Goal: Task Accomplishment & Management: Manage account settings

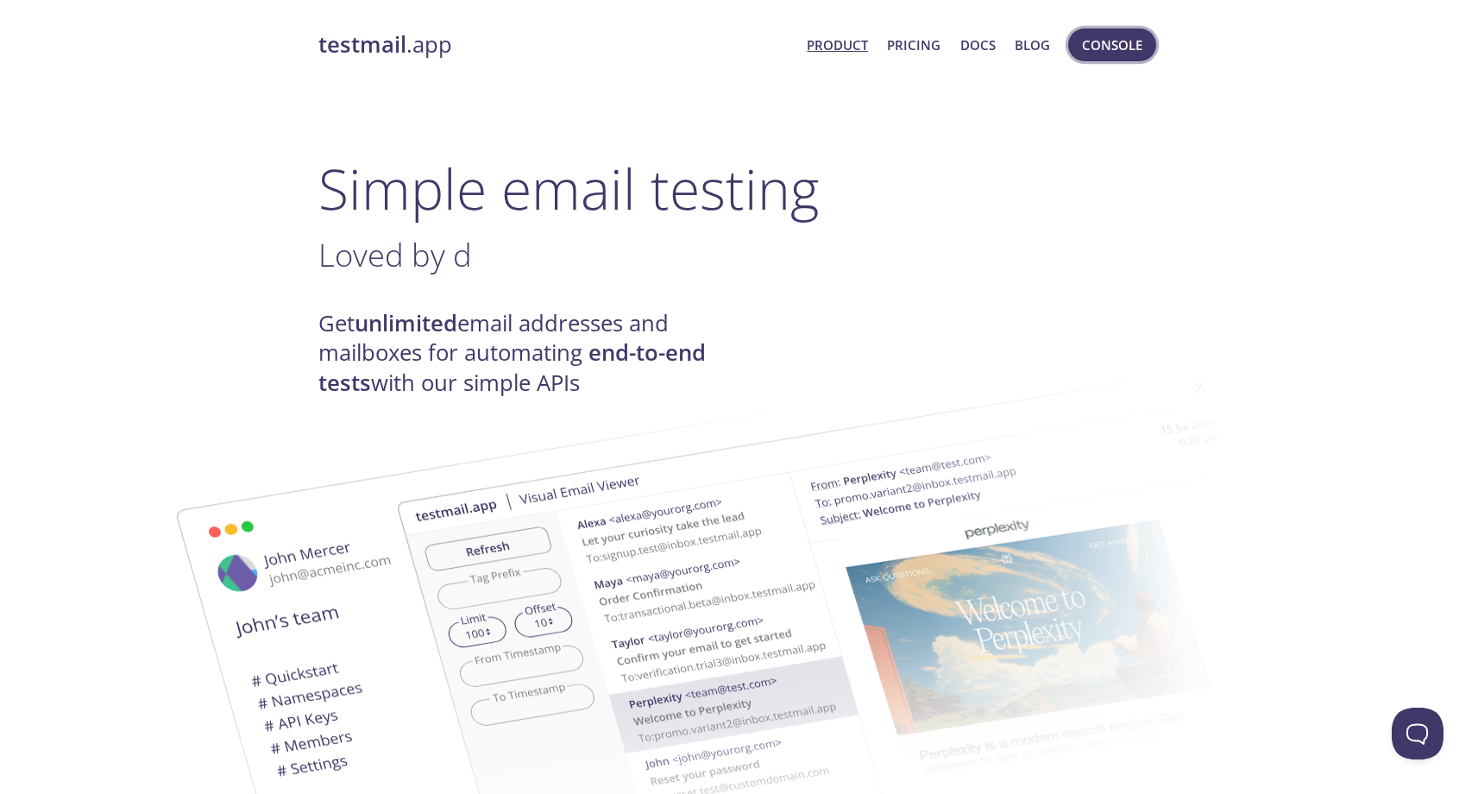
click at [1100, 46] on span "Console" at bounding box center [1112, 45] width 60 height 22
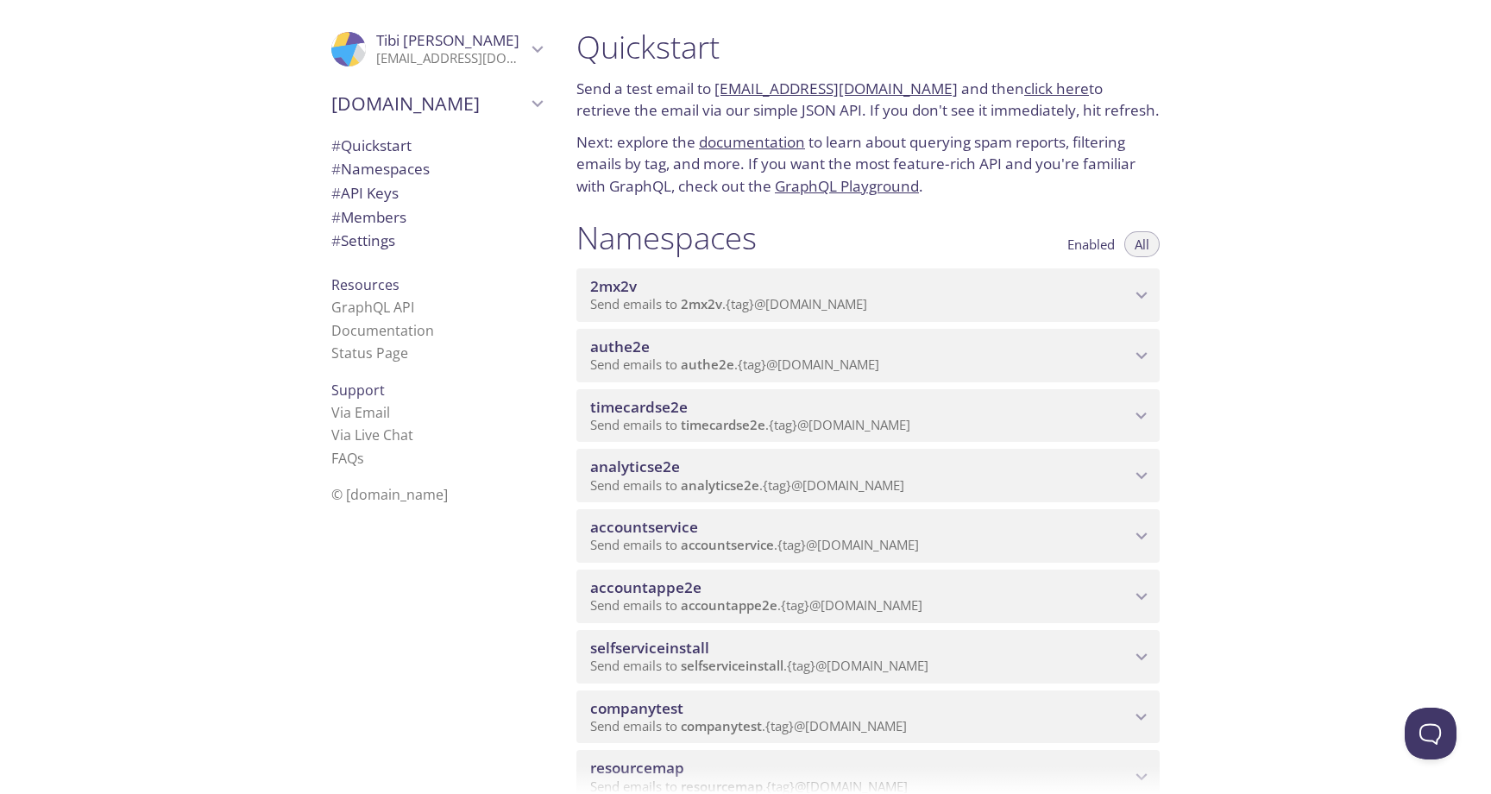
click at [359, 217] on span "# Members" at bounding box center [368, 217] width 75 height 20
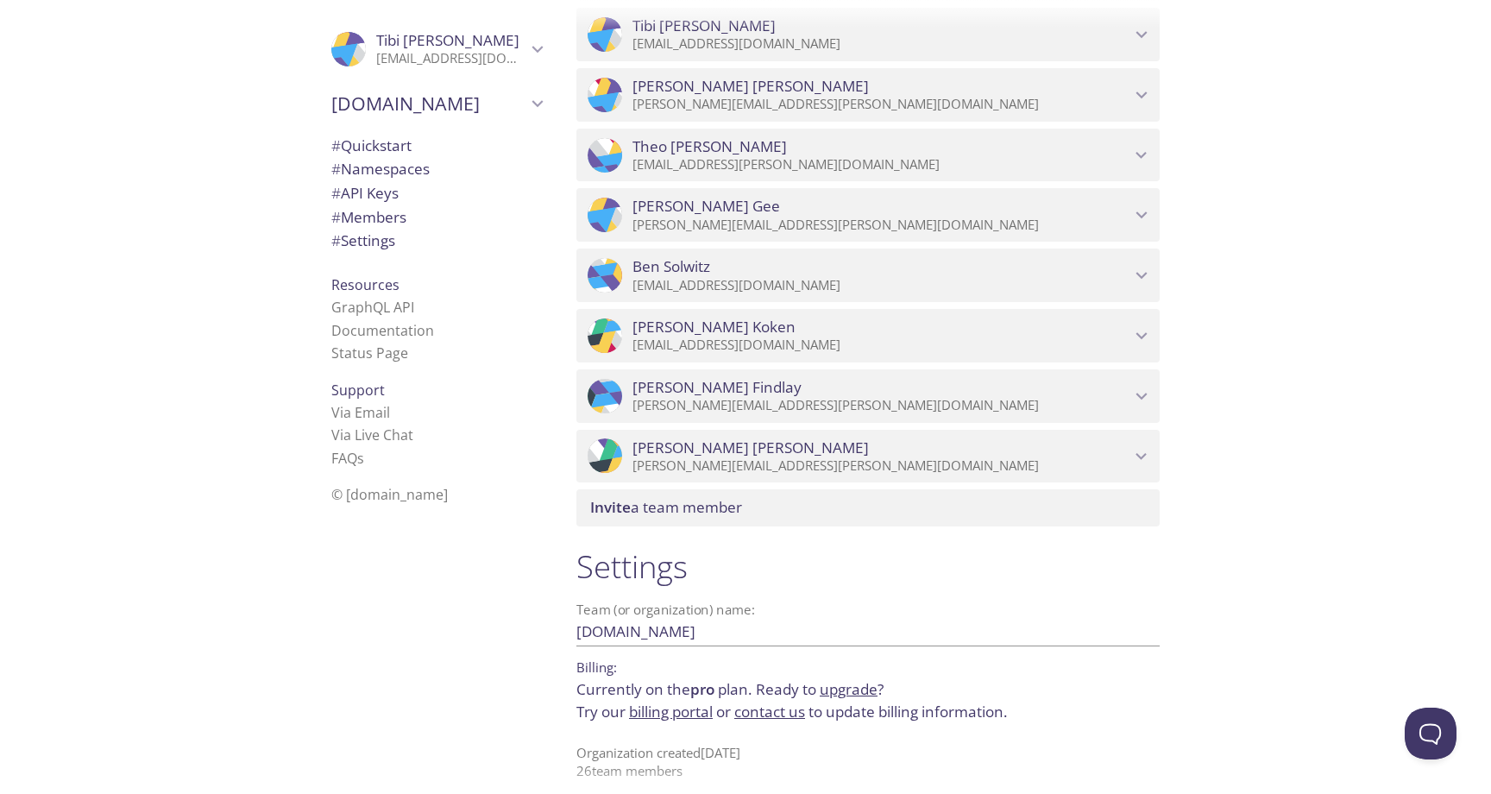
scroll to position [2959, 0]
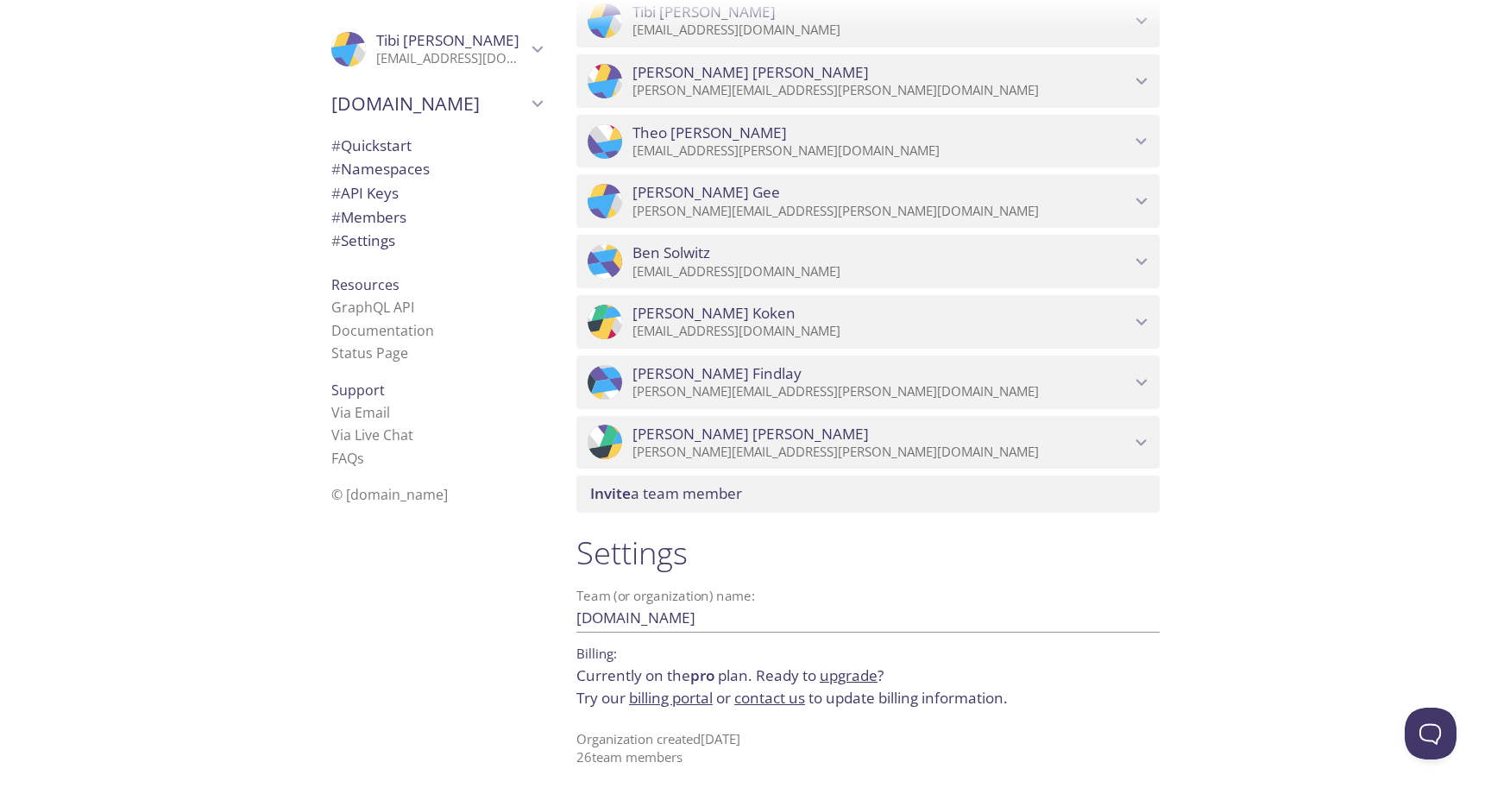
click at [761, 495] on span "Invite a team member" at bounding box center [871, 493] width 563 height 19
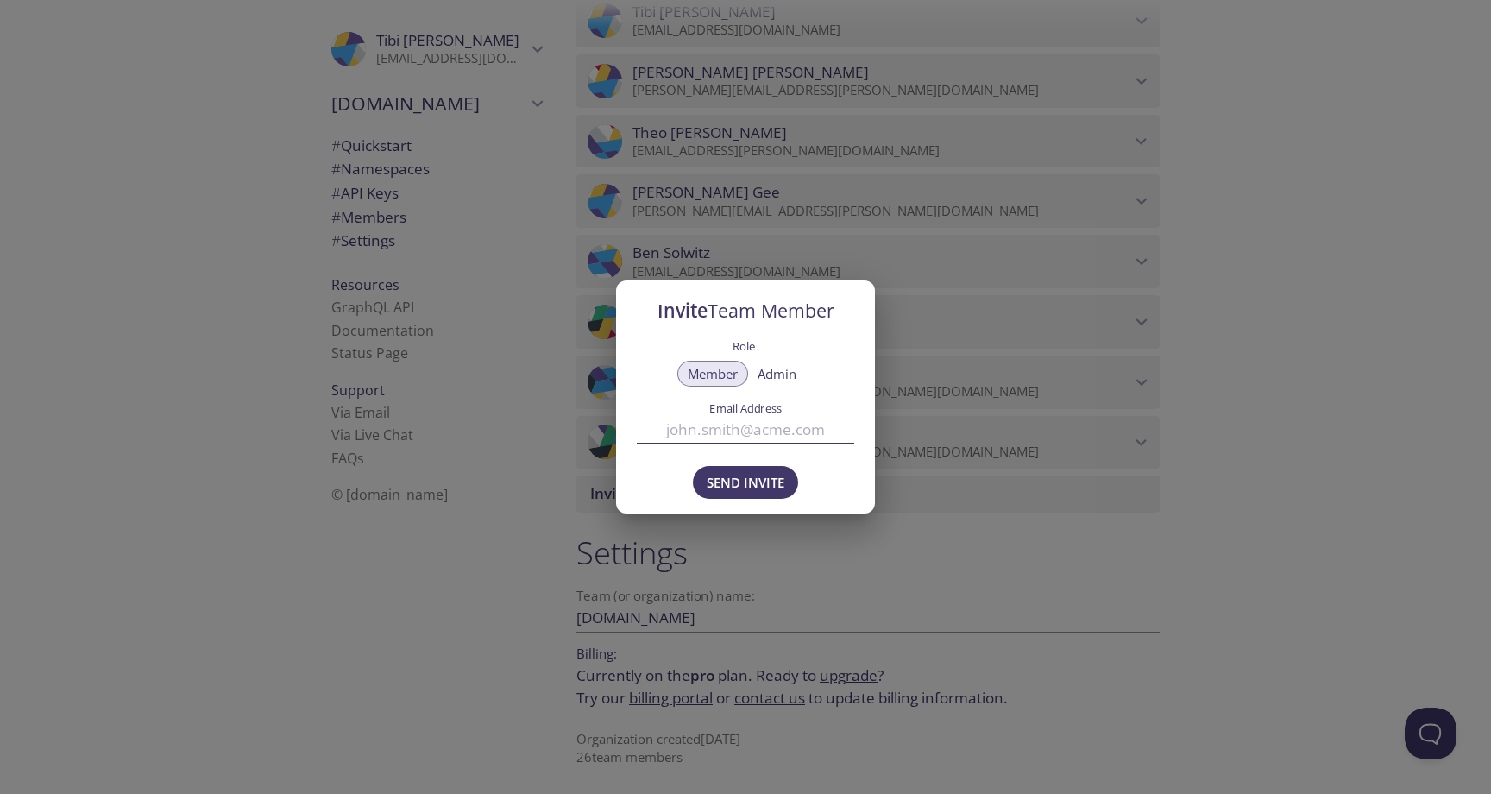
click at [709, 437] on input "Email Address" at bounding box center [745, 429] width 217 height 28
paste input "[PERSON_NAME][EMAIL_ADDRESS][PERSON_NAME][DOMAIN_NAME]"
type input "[PERSON_NAME][EMAIL_ADDRESS][PERSON_NAME][DOMAIN_NAME]"
click at [751, 478] on span "Send Invite" at bounding box center [746, 482] width 78 height 22
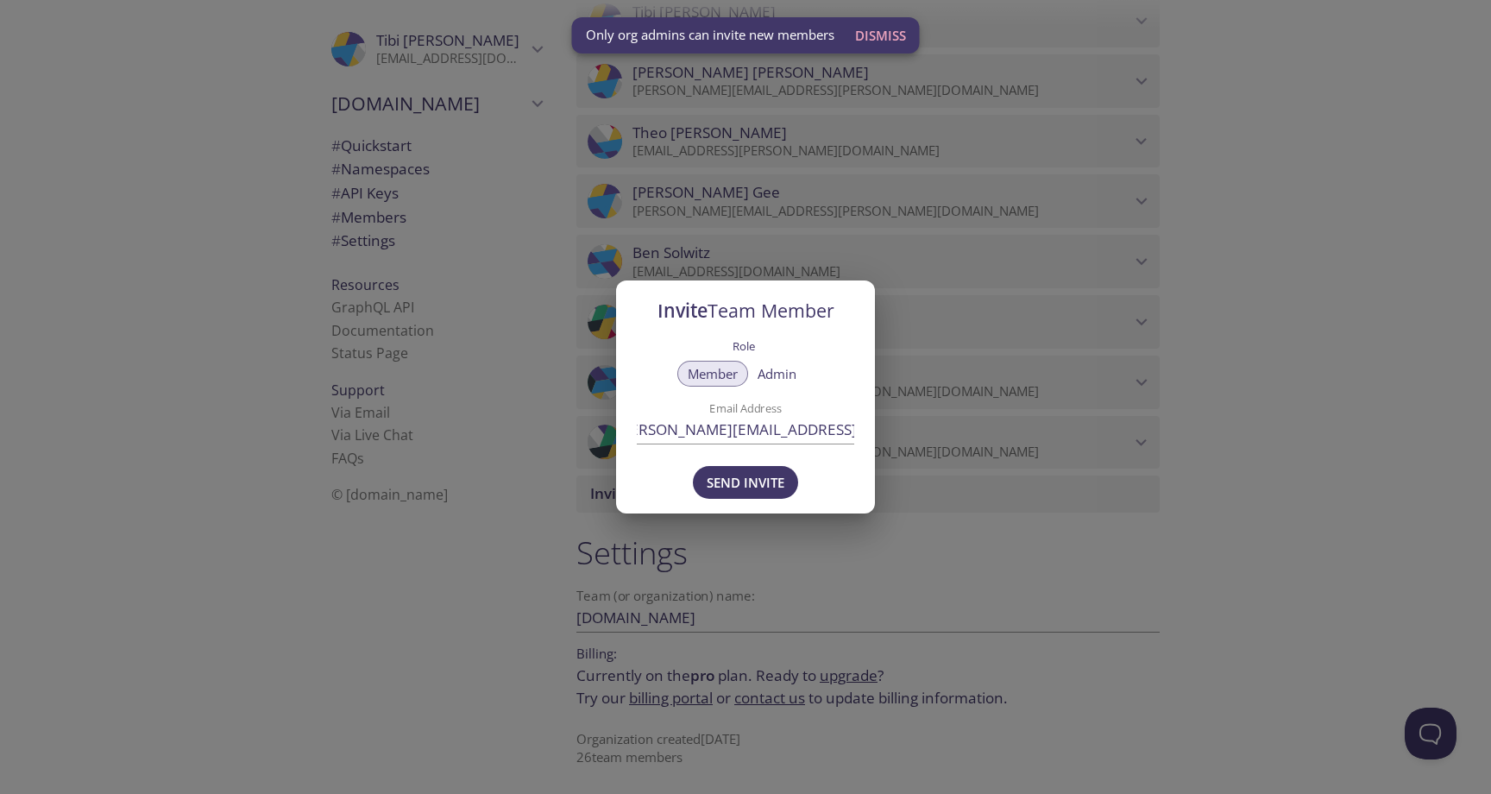
click at [988, 391] on div "Invite Team Member Role Member Admin Email Address [PERSON_NAME][EMAIL_ADDRESS]…" at bounding box center [745, 397] width 1491 height 794
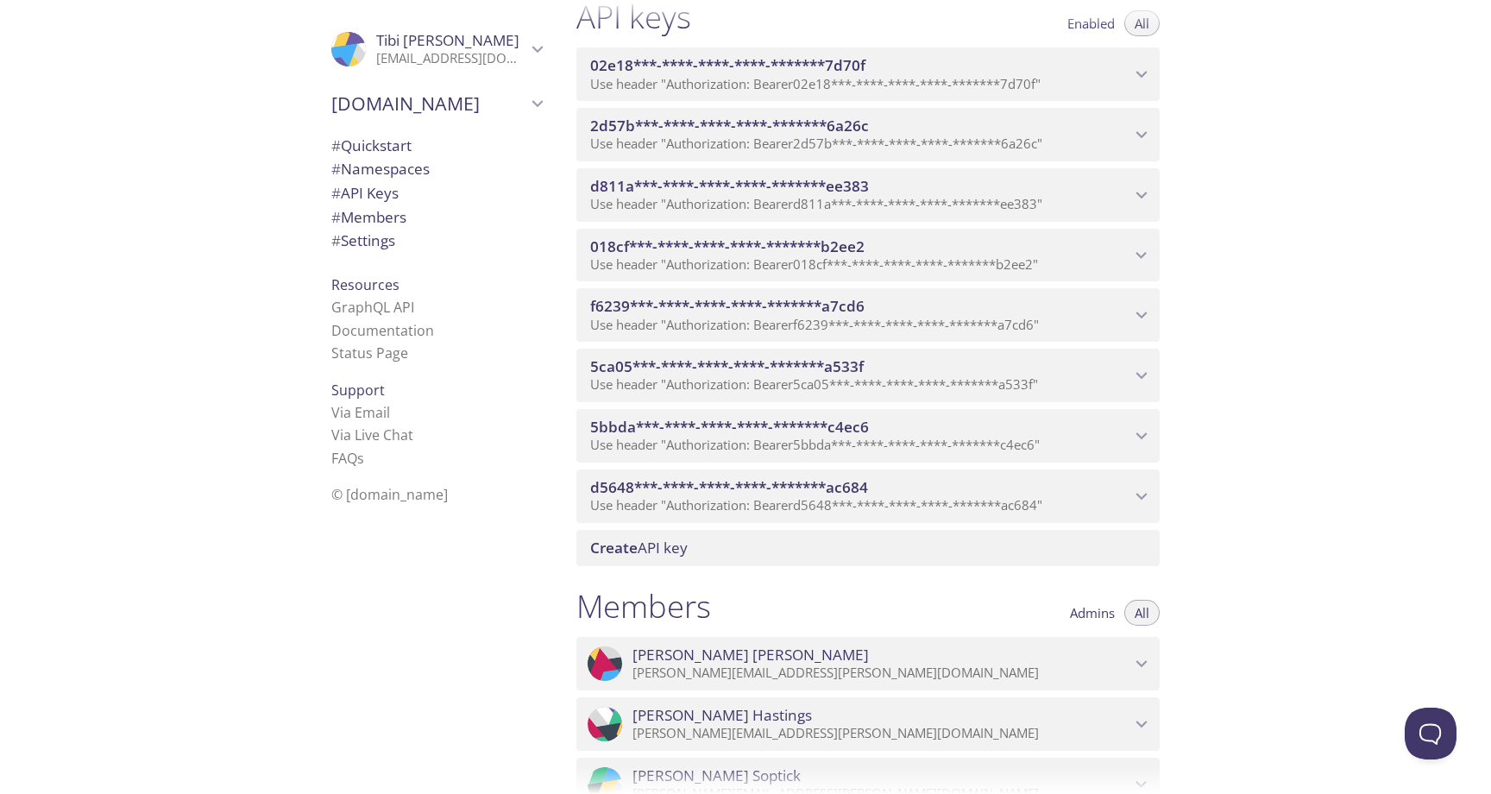
scroll to position [1299, 0]
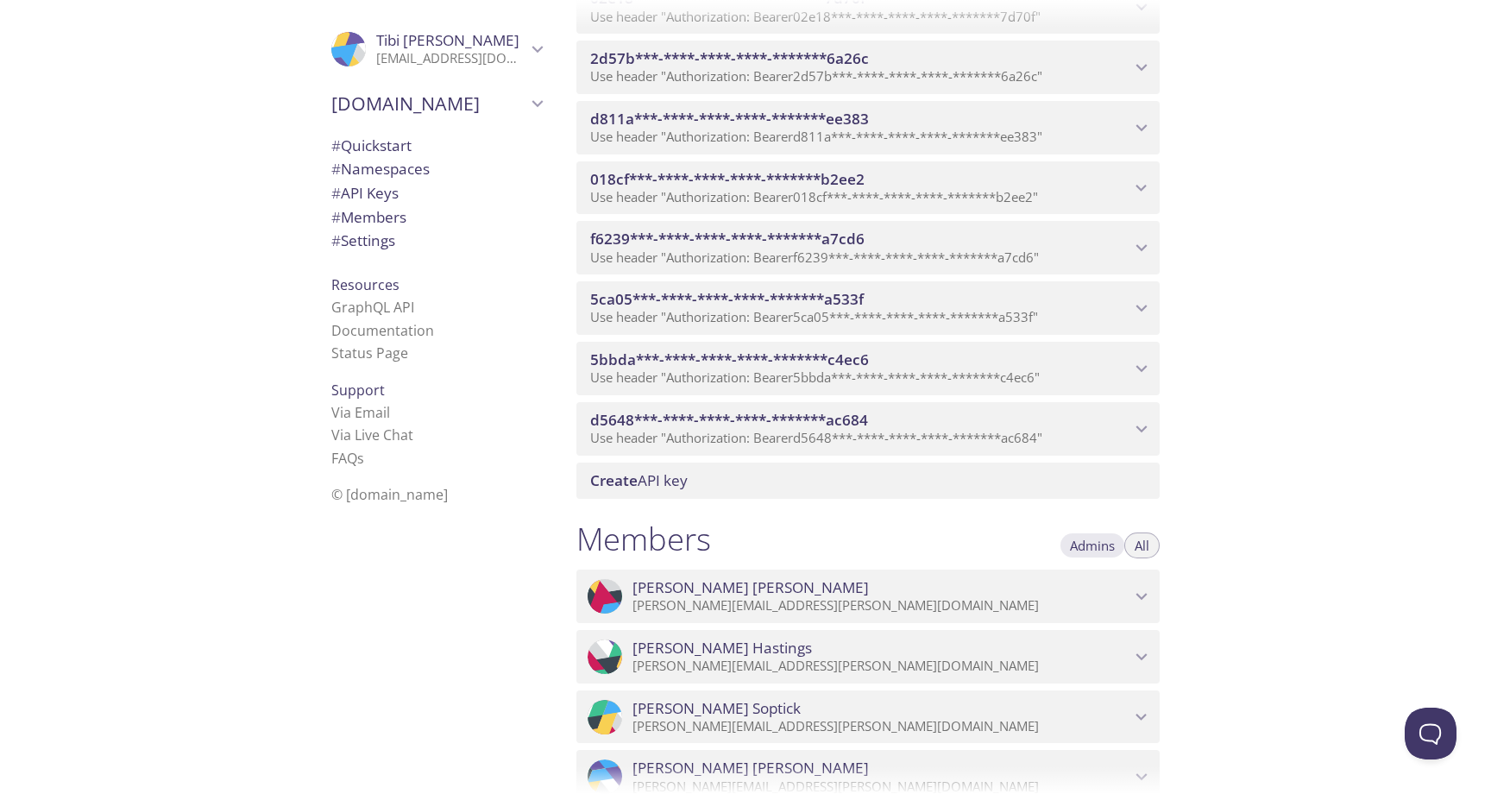
click at [1100, 545] on span "Admins" at bounding box center [1092, 545] width 45 height 0
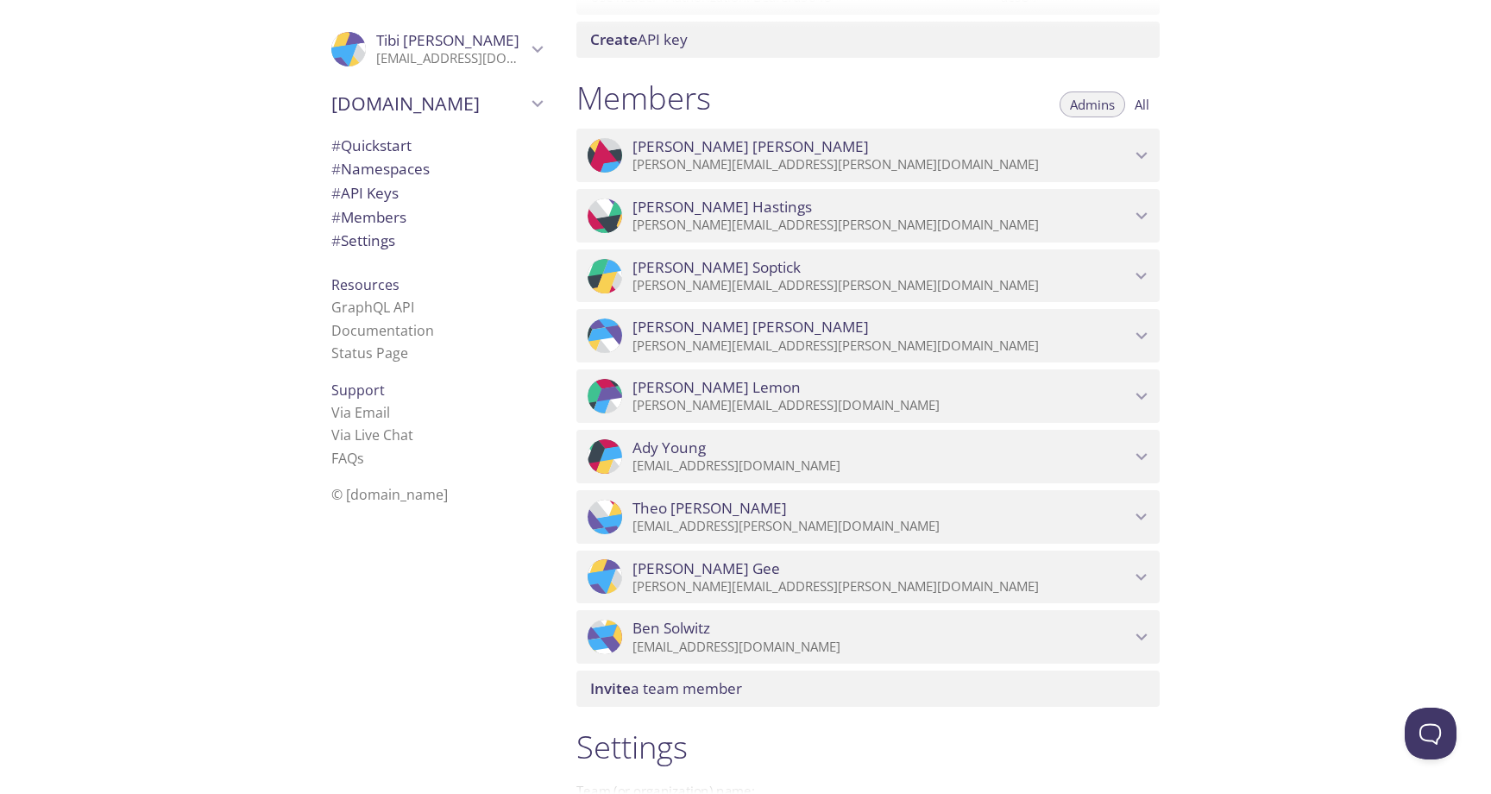
scroll to position [1730, 0]
